Goal: Information Seeking & Learning: Learn about a topic

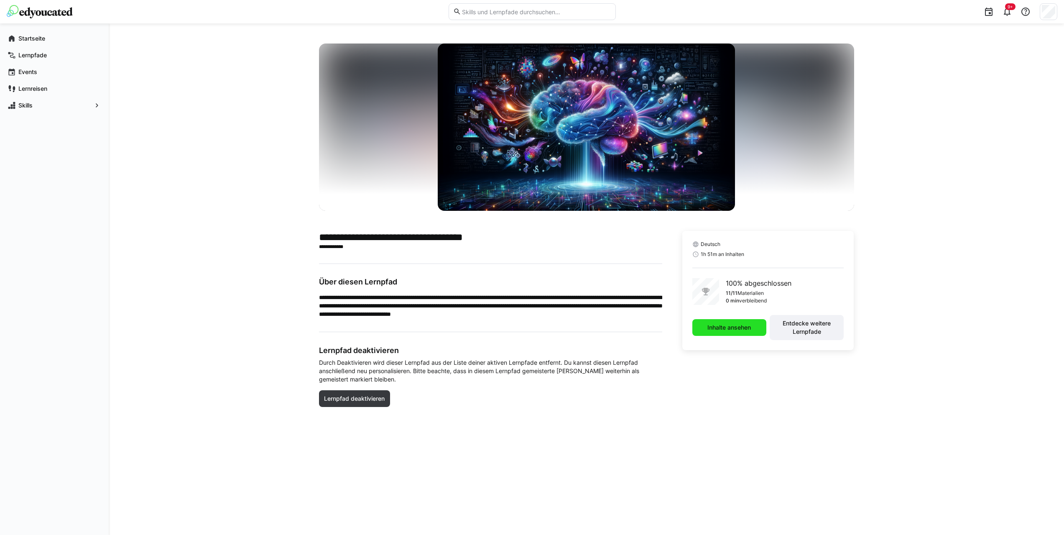
click at [737, 331] on span "Inhalte ansehen" at bounding box center [729, 327] width 46 height 8
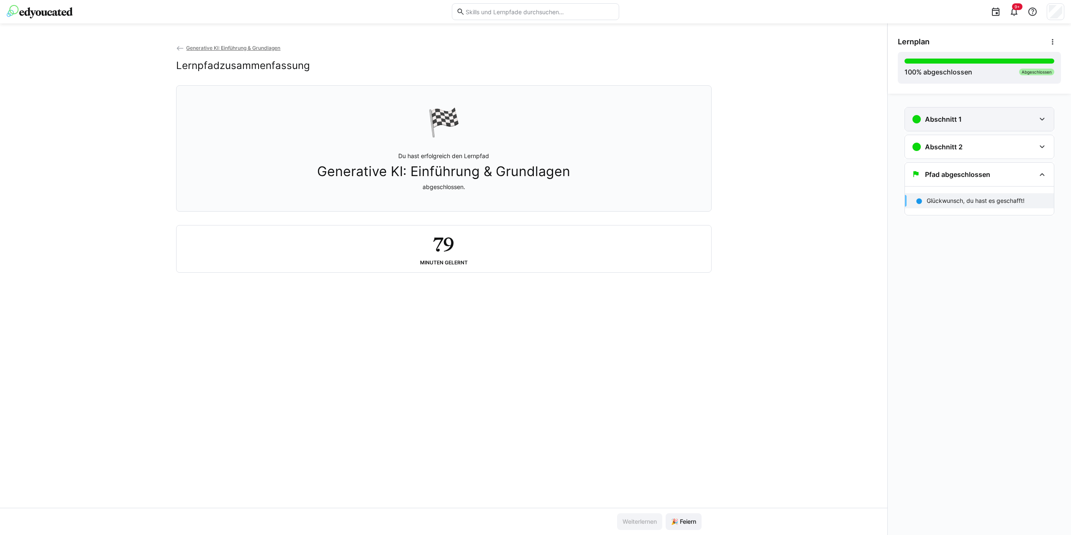
click at [988, 126] on div "Abschnitt 1" at bounding box center [979, 118] width 149 height 23
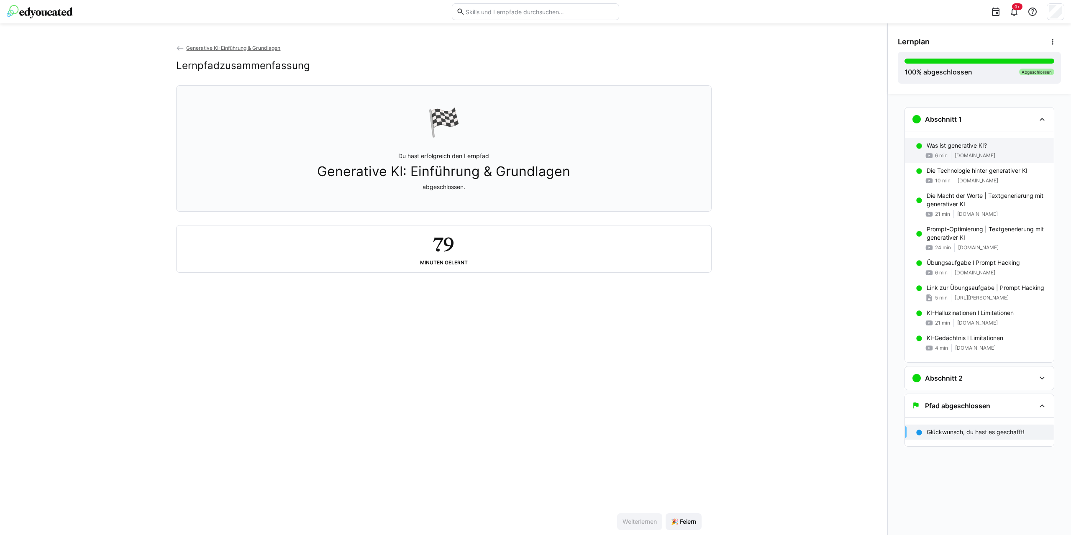
click at [962, 152] on div "6 min youtu.be" at bounding box center [986, 155] width 120 height 8
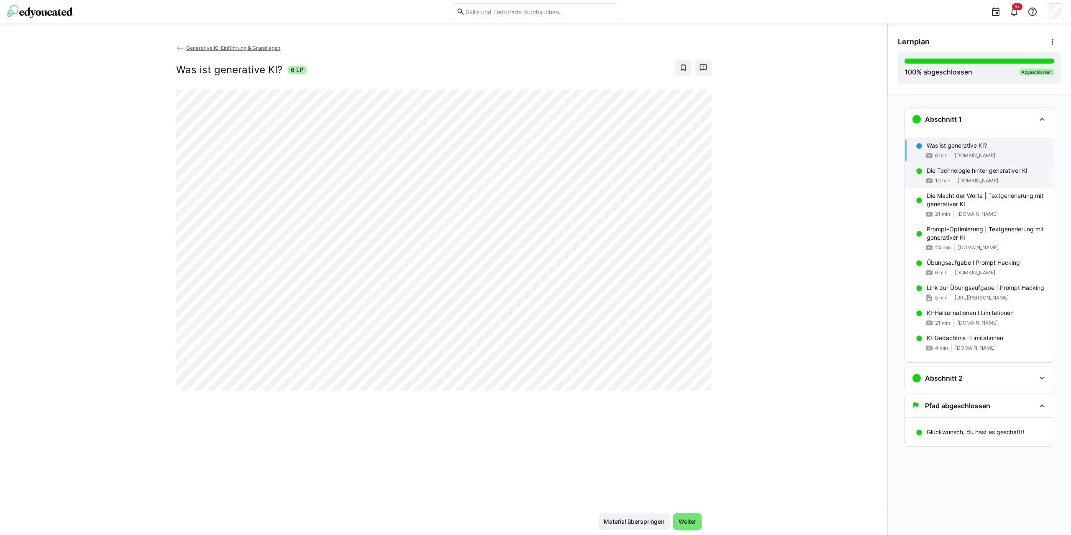
click at [974, 178] on span "youtu.be" at bounding box center [977, 180] width 41 height 7
click at [971, 202] on p "Die Macht der Worte | Textgenerierung mit generativer KI" at bounding box center [986, 200] width 120 height 17
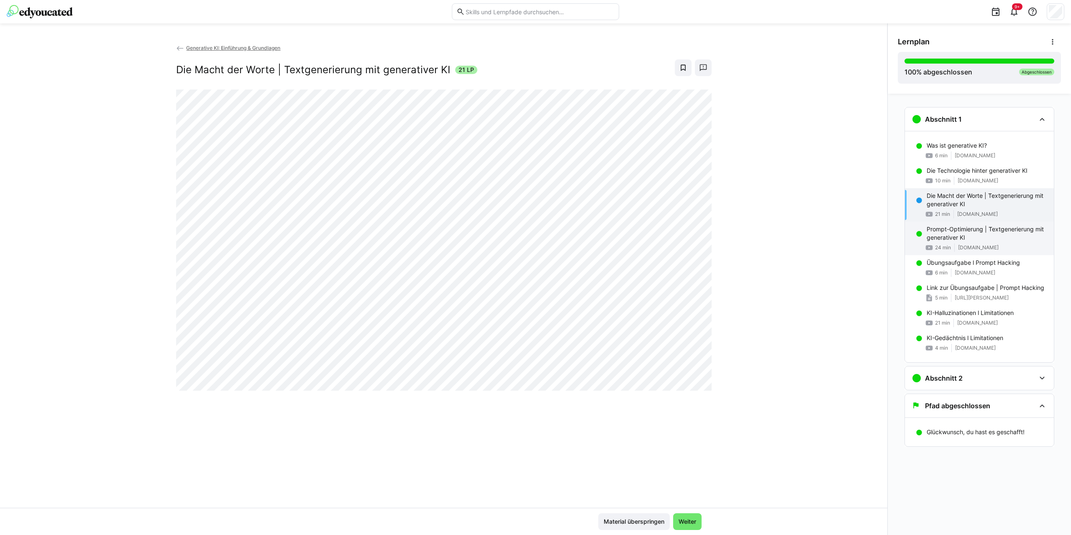
click at [967, 237] on p "Prompt-Optimierung | Textgenerierung mit generativer KI" at bounding box center [986, 233] width 120 height 17
click at [954, 278] on div "Übungsaufgabe l Prompt Hacking 6 min youtu.be" at bounding box center [979, 267] width 149 height 25
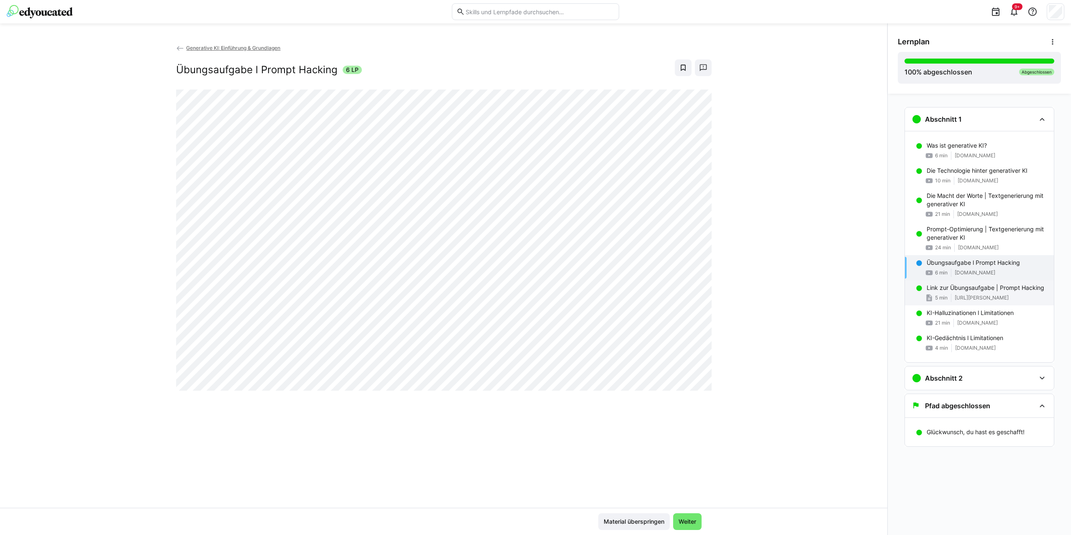
click at [959, 297] on span "gandalf.lakera.ai" at bounding box center [981, 297] width 54 height 7
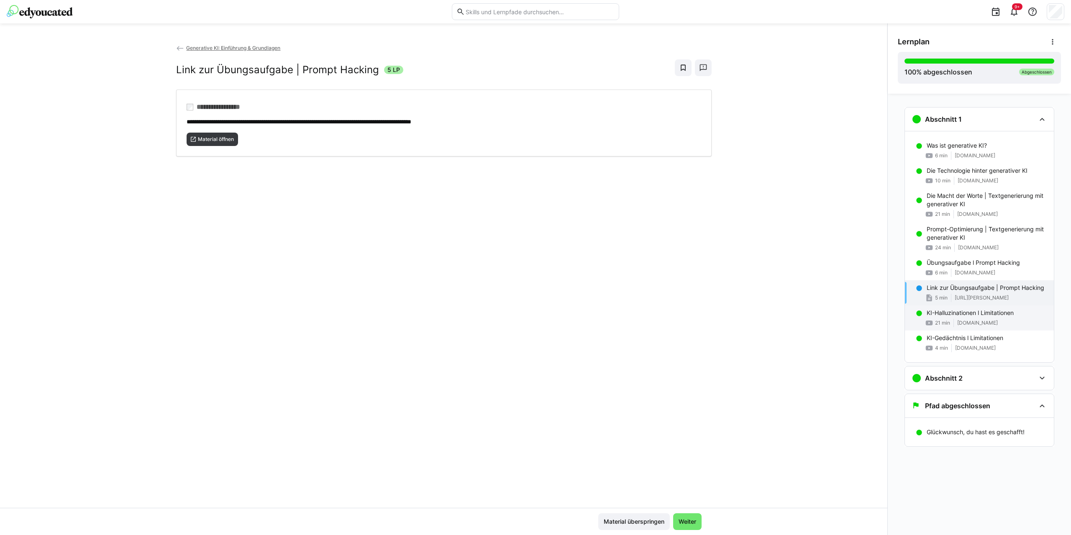
click at [953, 315] on p "KI-Halluzinationen l Limitationen" at bounding box center [969, 313] width 87 height 8
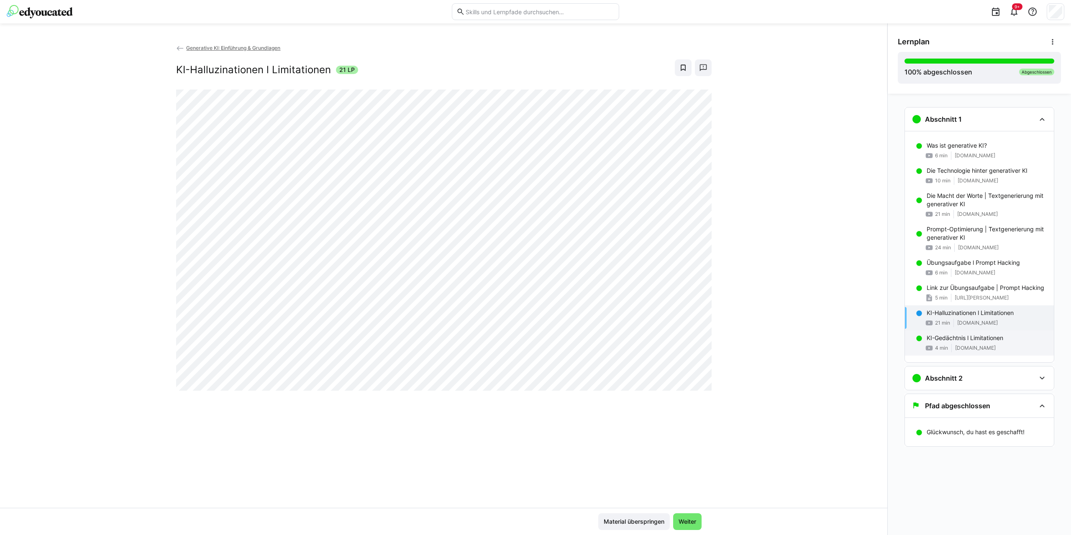
click at [965, 343] on div "KI-Gedächtnis l Limitationen 4 min www.youtube.com" at bounding box center [979, 342] width 149 height 25
click at [961, 379] on h3 "Abschnitt 2" at bounding box center [944, 378] width 38 height 8
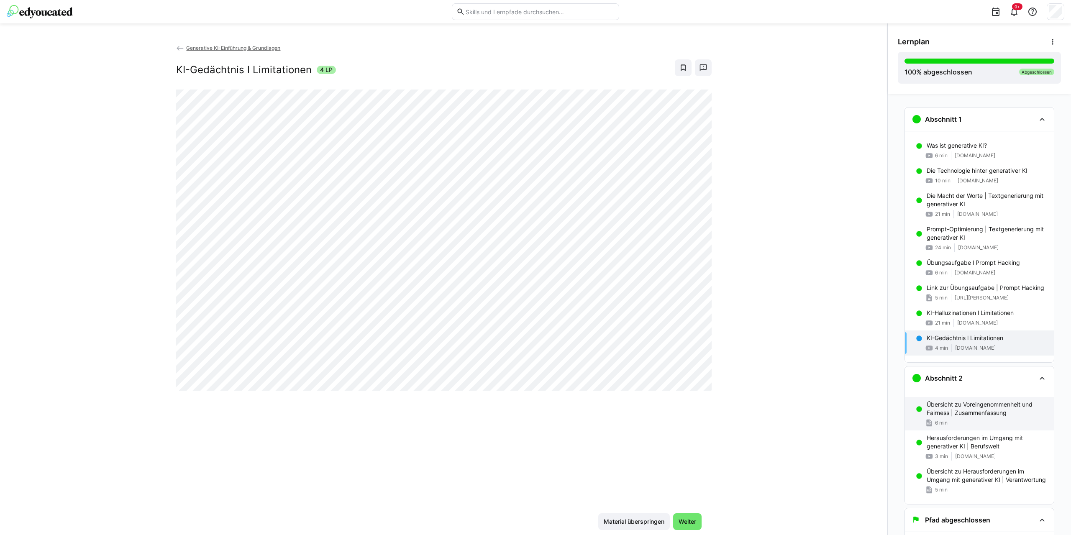
click at [963, 398] on div "Übersicht zu Voreingenommenheit und Fairness | Zusammenfassung 6 min" at bounding box center [979, 413] width 149 height 33
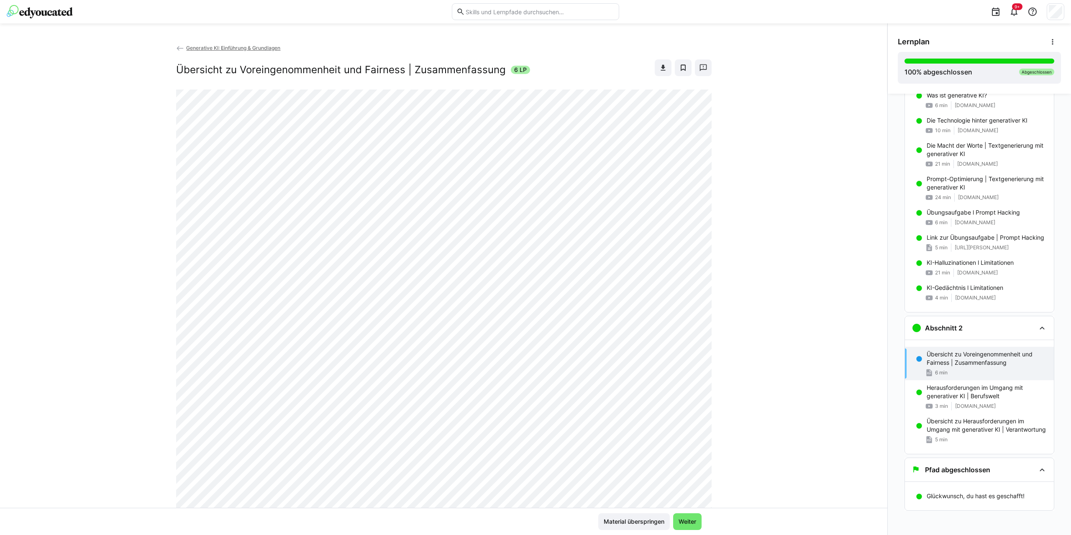
scroll to position [52, 0]
click at [959, 383] on p "Herausforderungen im Umgang mit generativer KI | Berufswelt" at bounding box center [986, 390] width 120 height 17
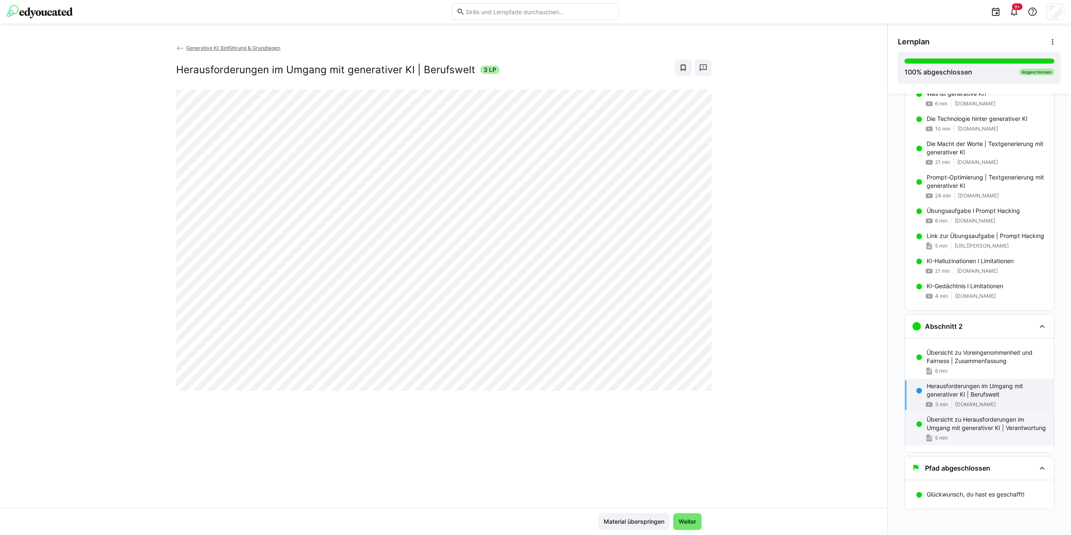
click at [964, 423] on p "Übersicht zu Herausforderungen im Umgang mit generativer KI | Verantwortung" at bounding box center [986, 423] width 120 height 17
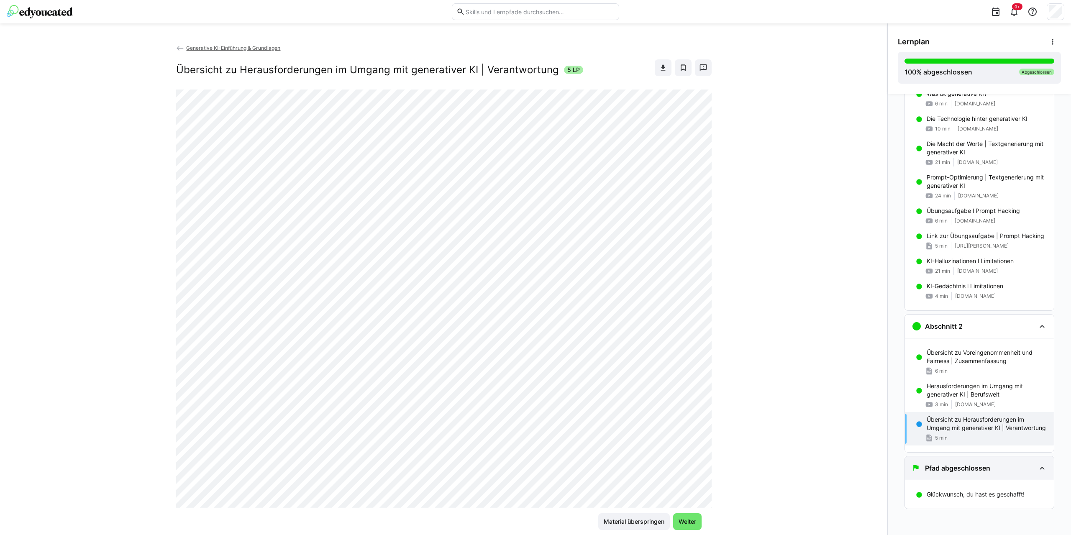
click at [965, 462] on div "Pfad abgeschlossen" at bounding box center [979, 467] width 149 height 23
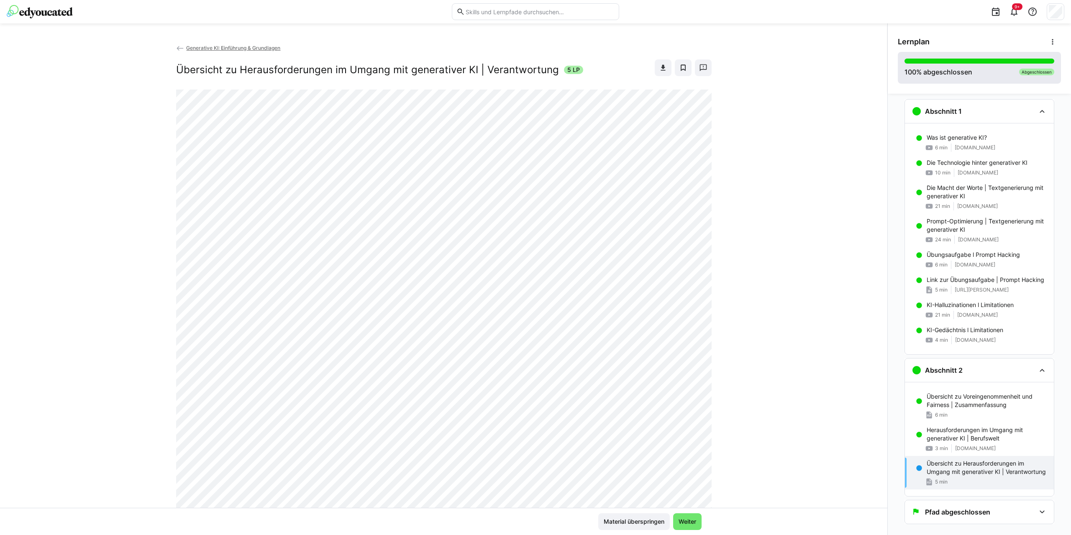
scroll to position [0, 0]
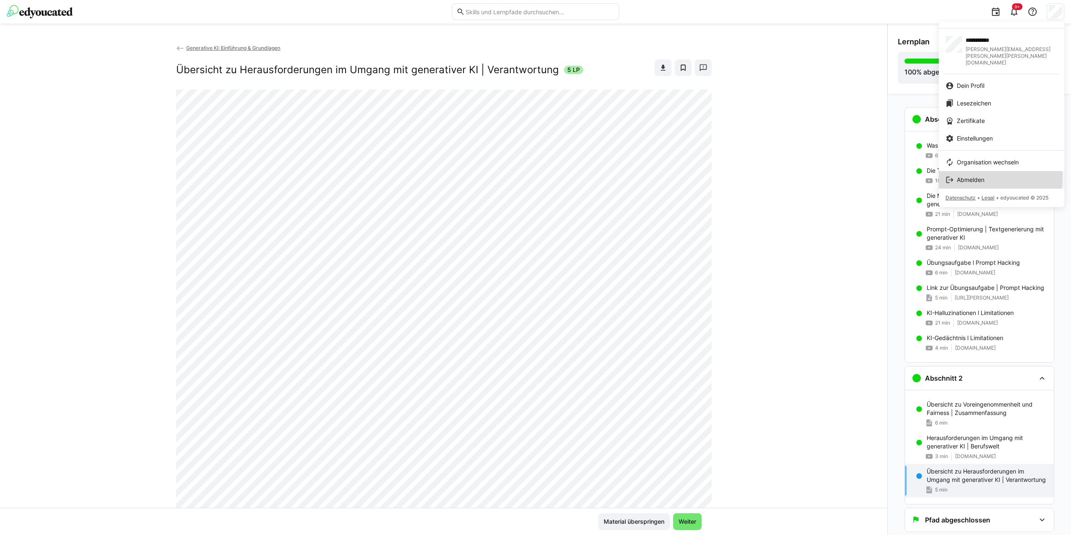
click at [970, 176] on span "Abmelden" at bounding box center [971, 180] width 28 height 8
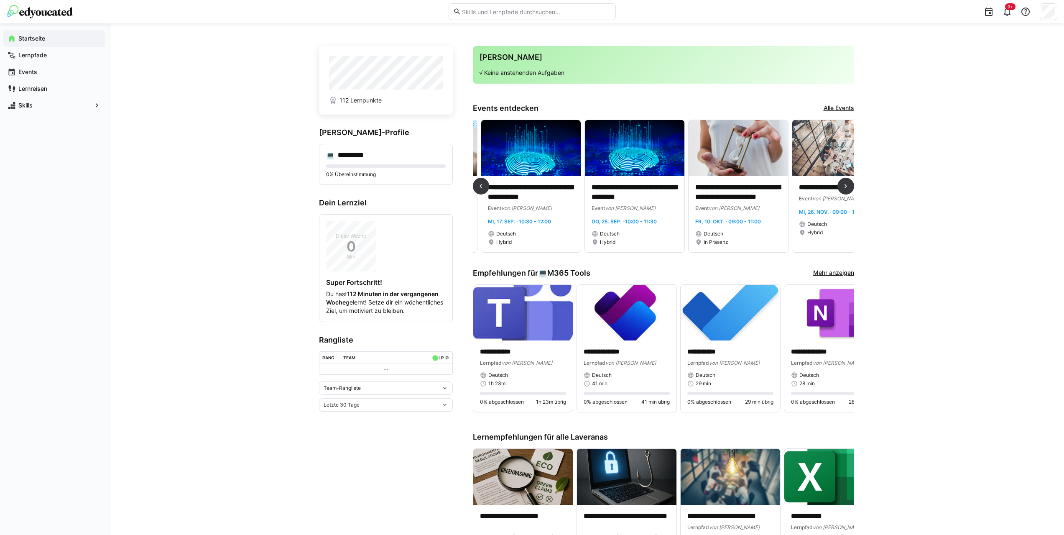
scroll to position [0, 95]
click at [729, 189] on p "**********" at bounding box center [739, 192] width 86 height 19
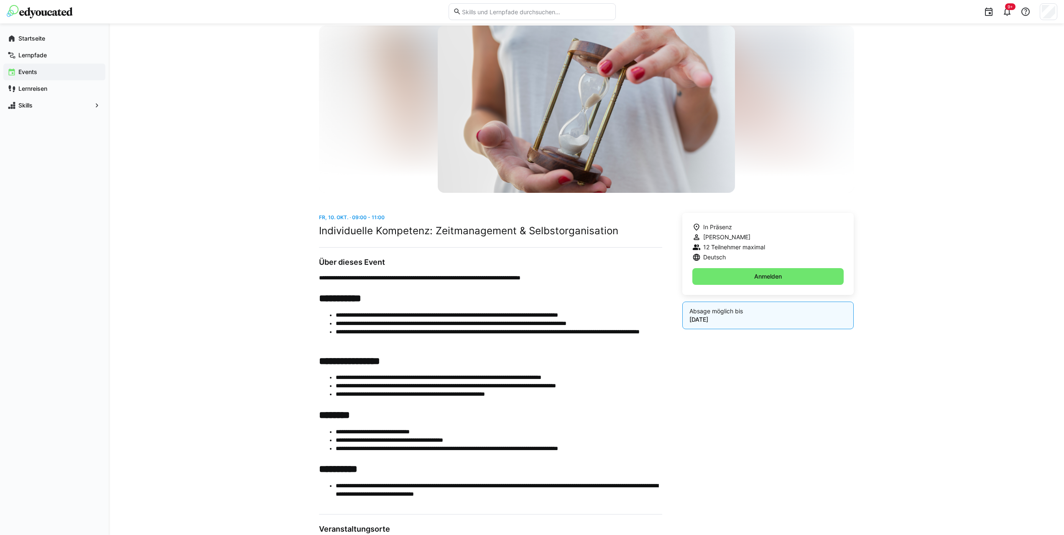
scroll to position [68, 0]
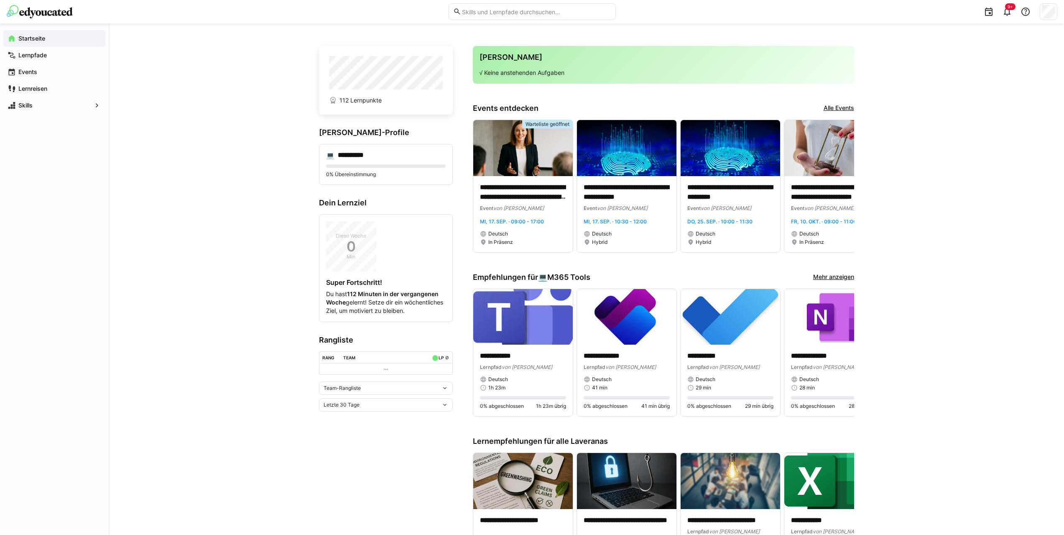
click at [837, 110] on link "Alle Events" at bounding box center [839, 108] width 31 height 9
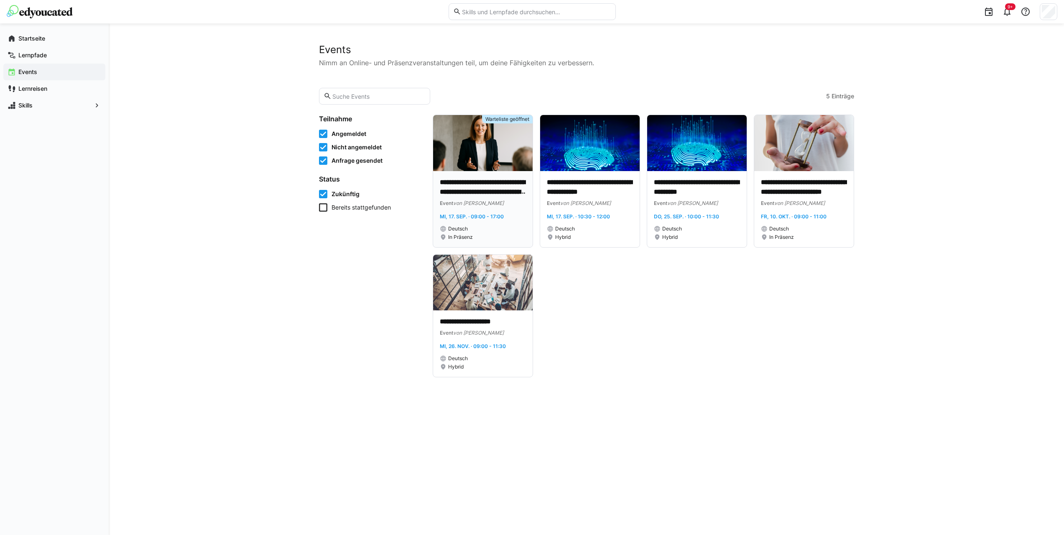
click at [472, 209] on div "**********" at bounding box center [483, 209] width 86 height 63
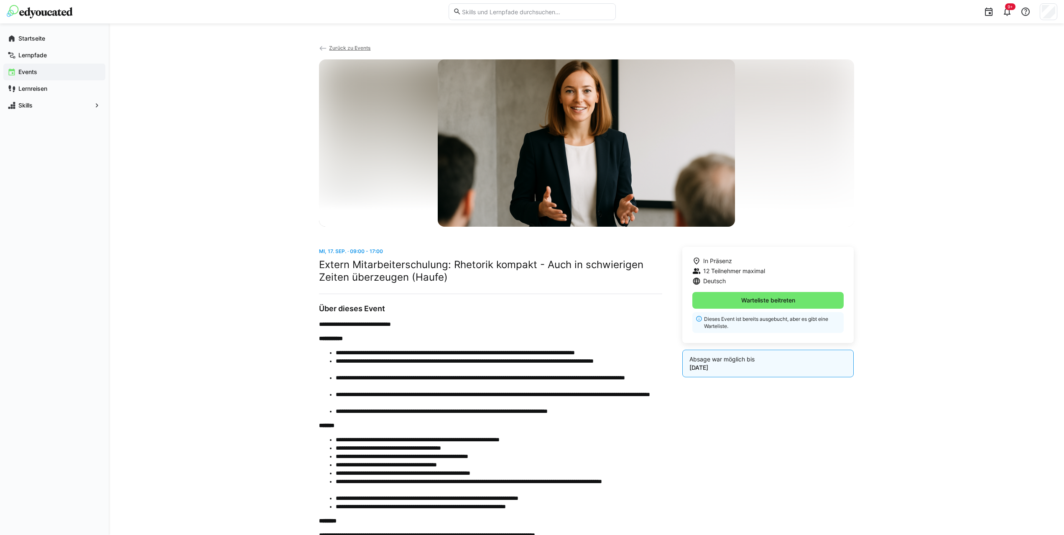
click at [351, 49] on span "Zurück zu Events" at bounding box center [349, 48] width 41 height 6
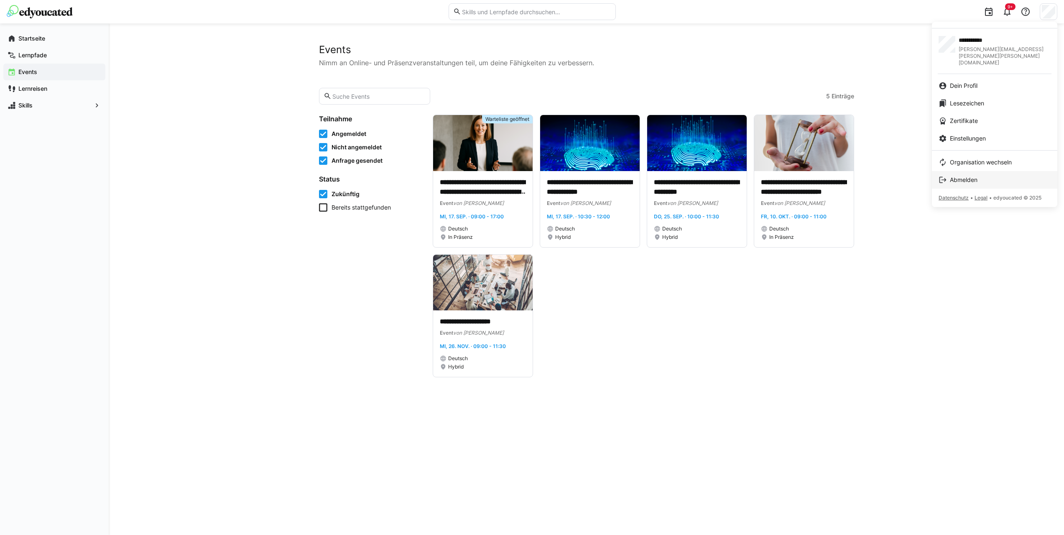
click at [983, 171] on link "Abmelden" at bounding box center [994, 180] width 125 height 18
